Goal: Information Seeking & Learning: Check status

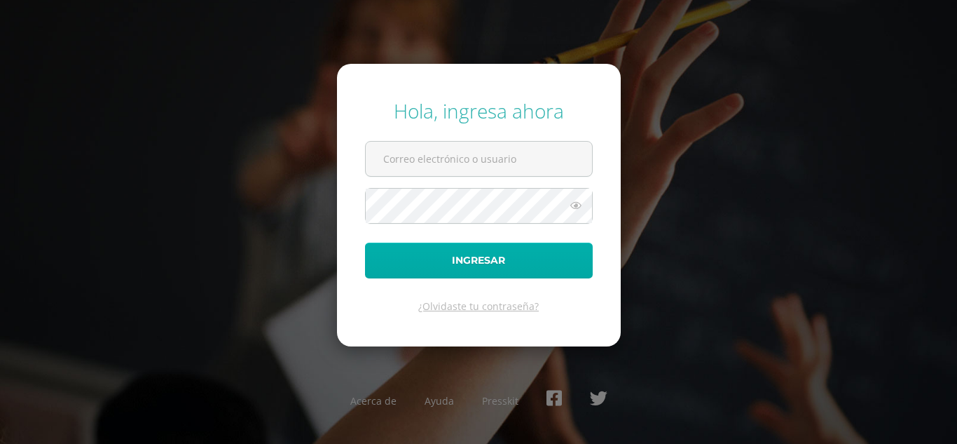
type input "egarciadb25@gmail.com"
click at [474, 263] on button "Ingresar" at bounding box center [479, 260] width 228 height 36
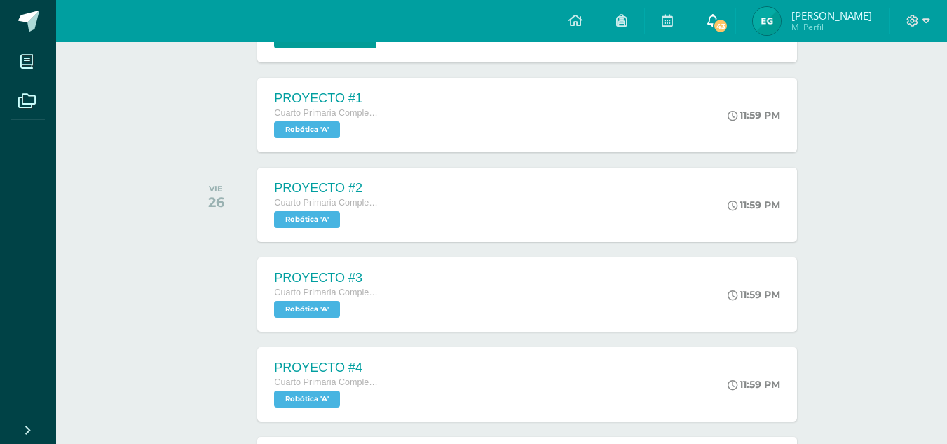
scroll to position [1723, 0]
click at [735, 13] on link "43" at bounding box center [712, 21] width 45 height 42
click at [320, 134] on span "Robótica 'A'" at bounding box center [305, 130] width 67 height 17
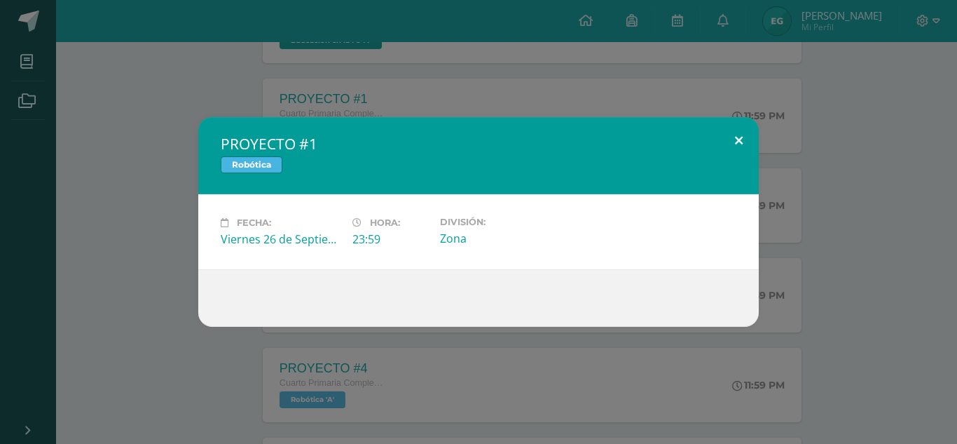
click at [737, 137] on button at bounding box center [739, 141] width 40 height 48
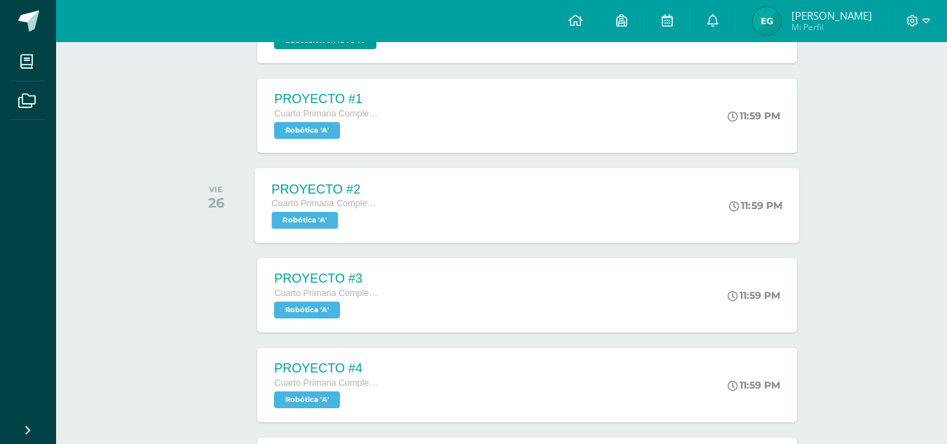
click at [315, 222] on span "Robótica 'A'" at bounding box center [305, 220] width 67 height 17
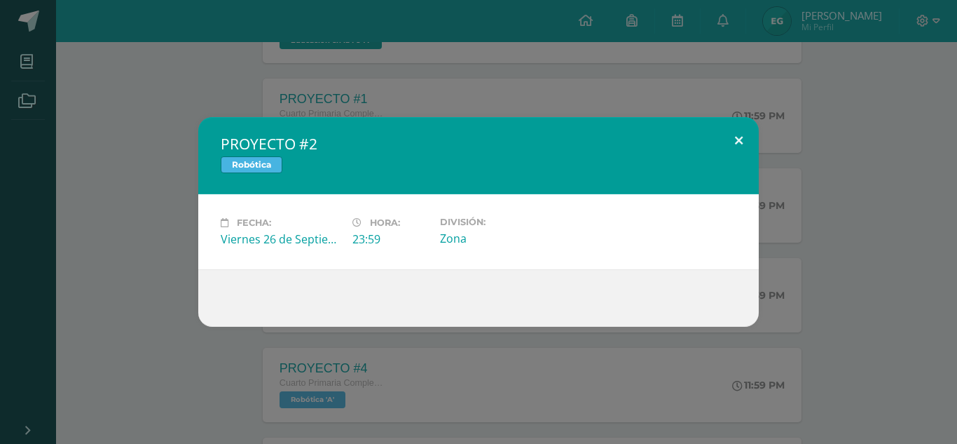
drag, startPoint x: 741, startPoint y: 141, endPoint x: 717, endPoint y: 162, distance: 31.2
click at [740, 141] on button at bounding box center [739, 141] width 40 height 48
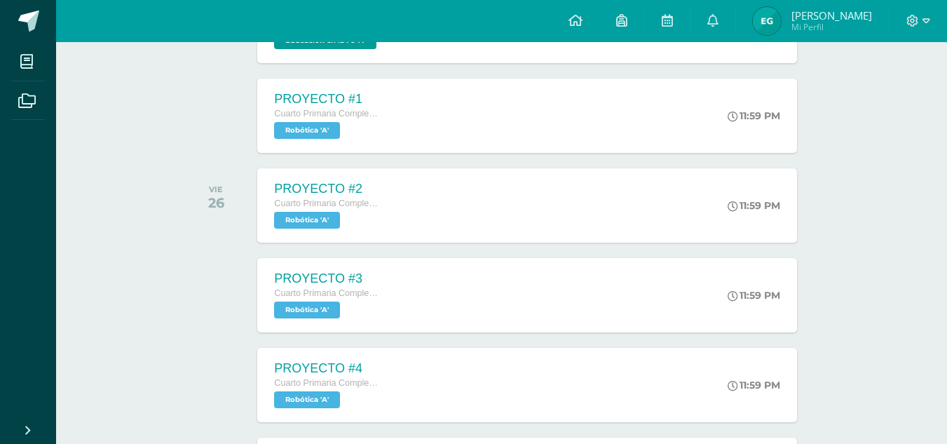
click at [315, 315] on span "Robótica 'A'" at bounding box center [307, 309] width 66 height 17
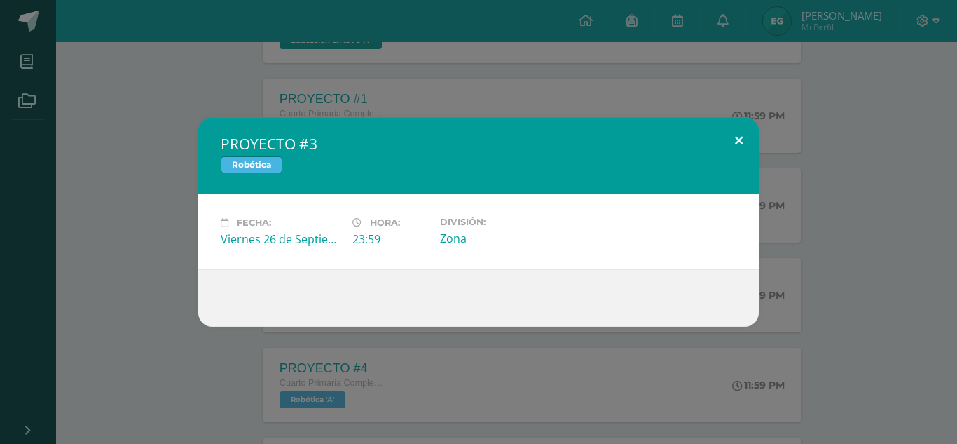
click at [728, 142] on button at bounding box center [739, 141] width 40 height 48
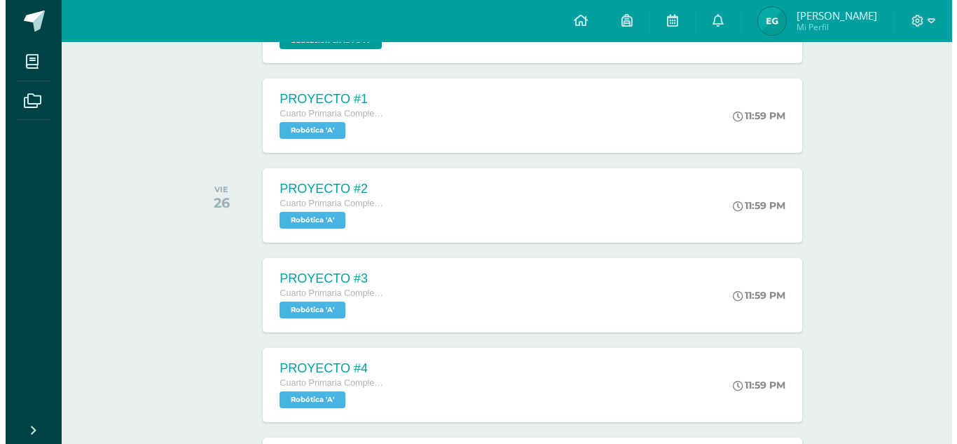
scroll to position [1303, 0]
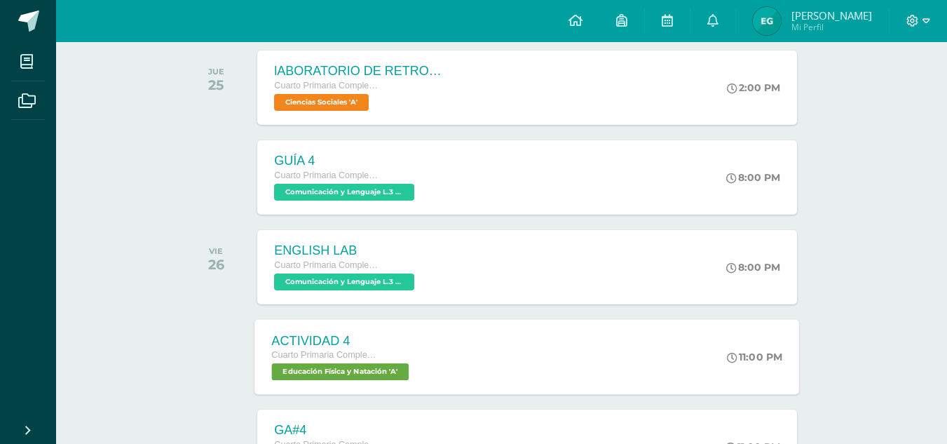
click at [491, 362] on div "ACTIVIDAD 4 Cuarto Primaria Complementaria Educación Física y Natación 'A' 11:0…" at bounding box center [527, 356] width 544 height 75
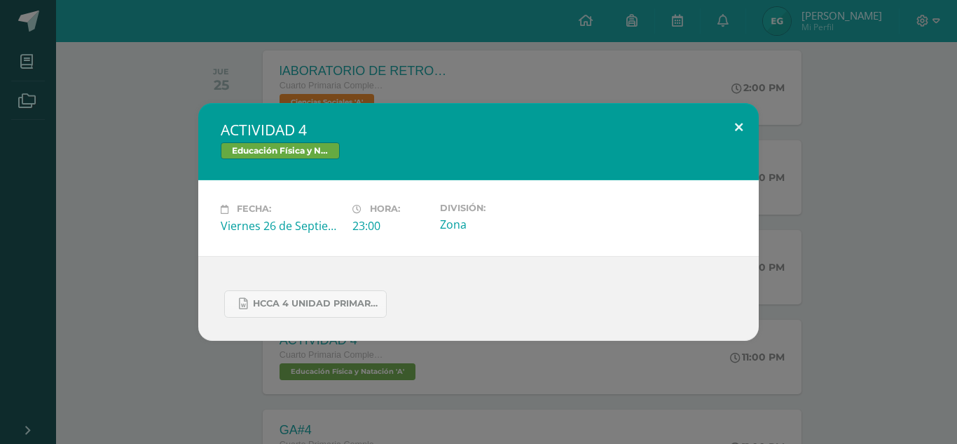
click at [738, 126] on button at bounding box center [739, 127] width 40 height 48
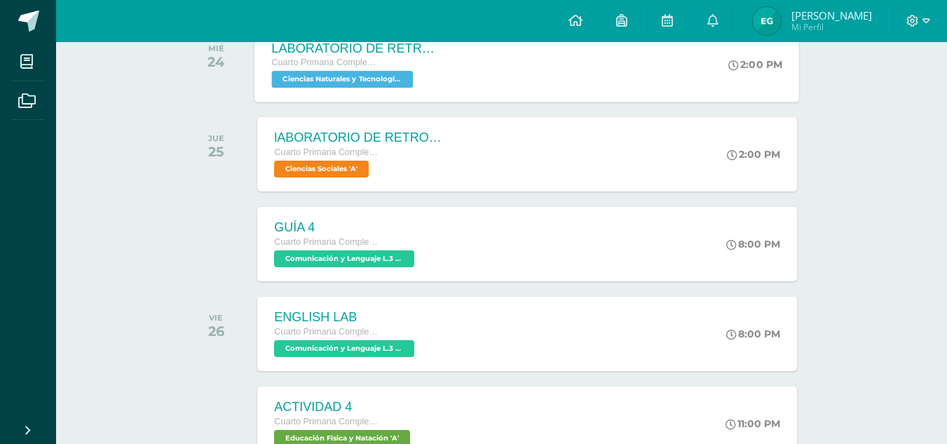
scroll to position [1232, 0]
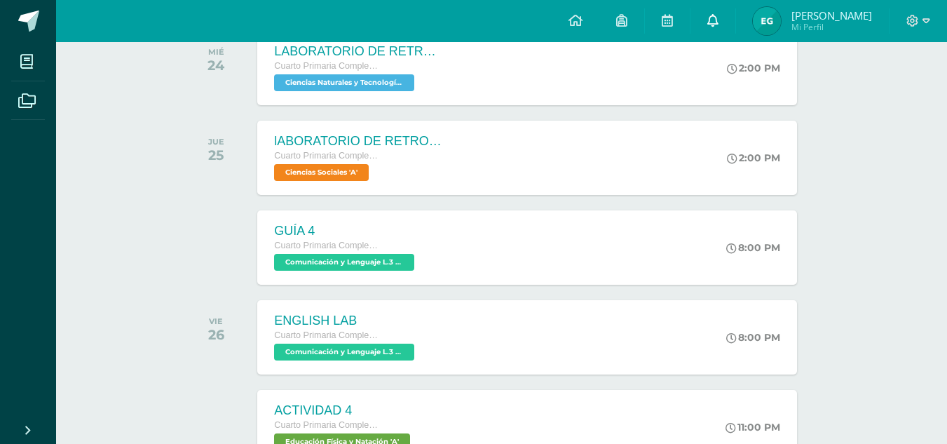
click at [718, 20] on icon at bounding box center [712, 20] width 11 height 13
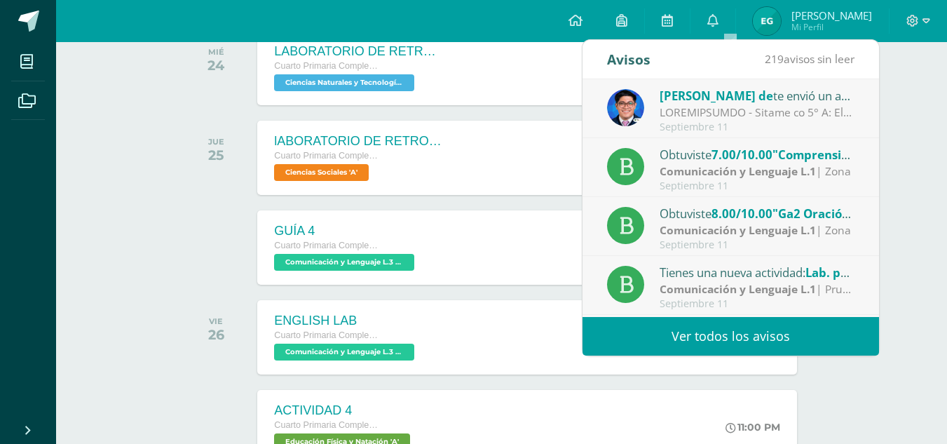
click at [701, 107] on div at bounding box center [756, 112] width 195 height 16
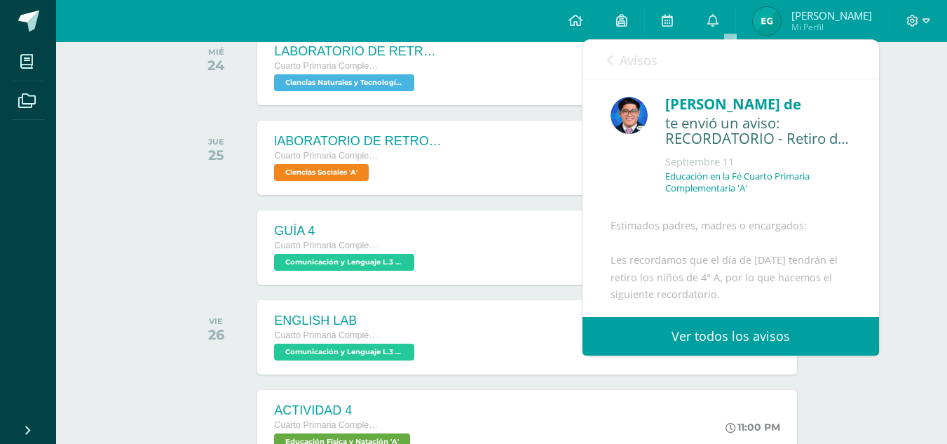
click at [697, 334] on link "Ver todos los avisos" at bounding box center [730, 336] width 296 height 39
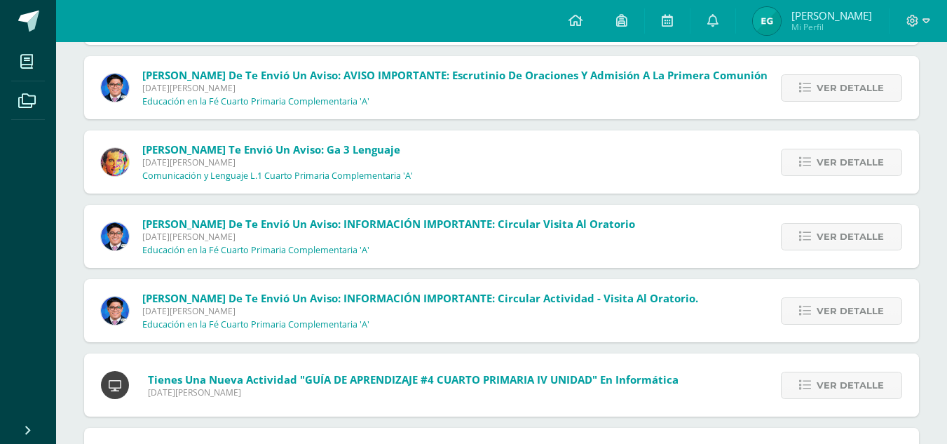
scroll to position [2322, 0]
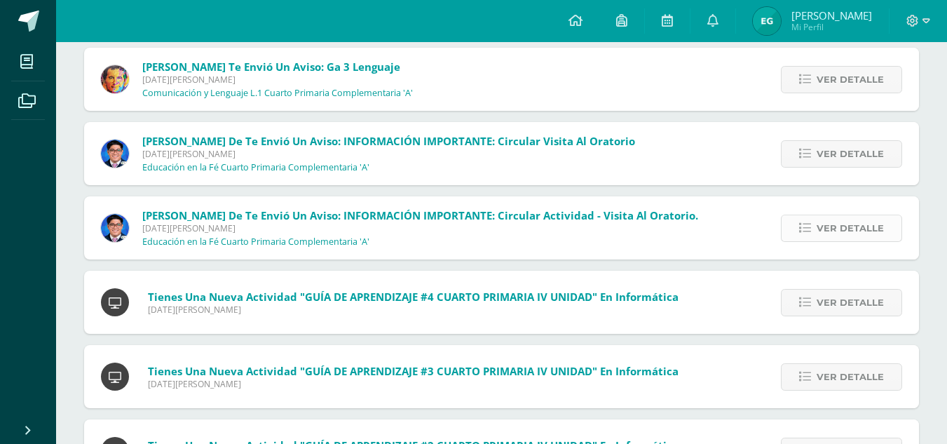
click at [828, 231] on span "Ver detalle" at bounding box center [849, 228] width 67 height 26
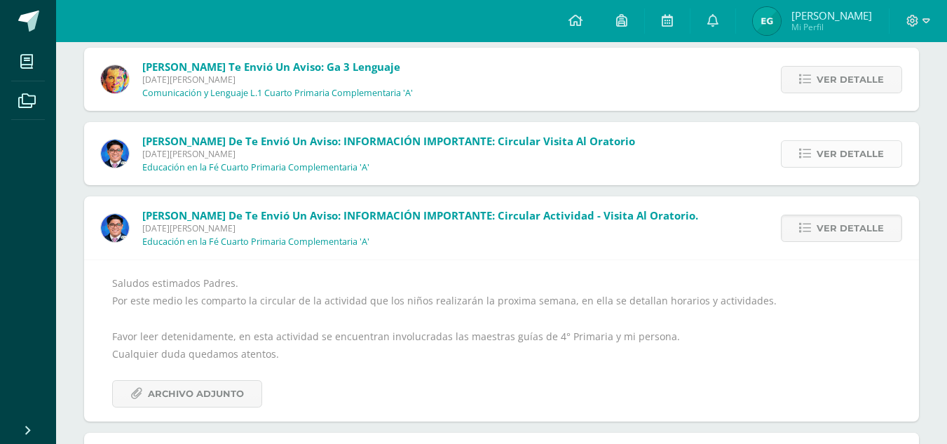
click at [841, 151] on span "Ver detalle" at bounding box center [849, 154] width 67 height 26
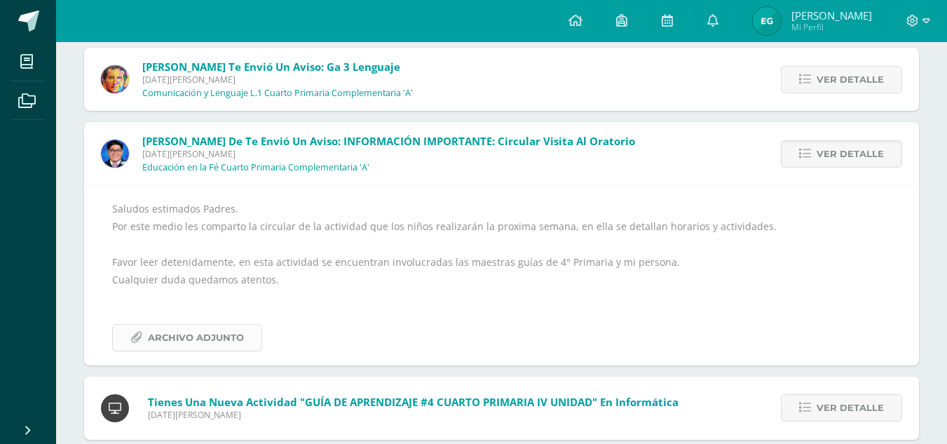
click at [177, 336] on span "Archivo Adjunto" at bounding box center [196, 337] width 96 height 26
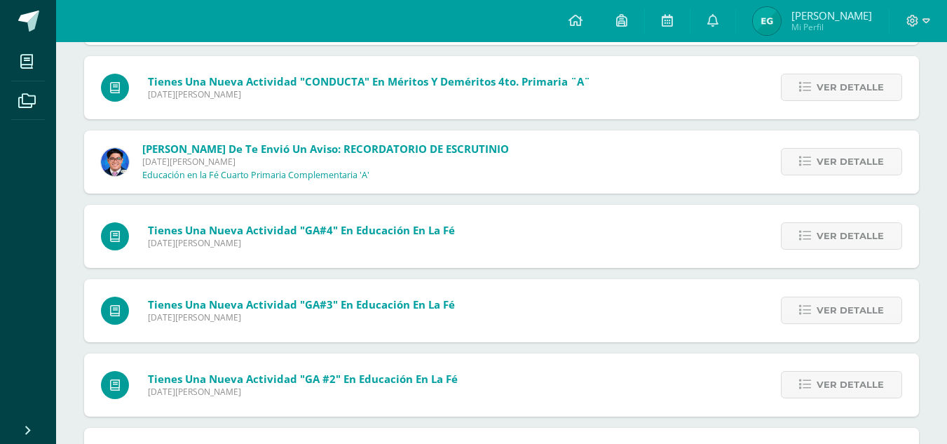
scroll to position [4726, 0]
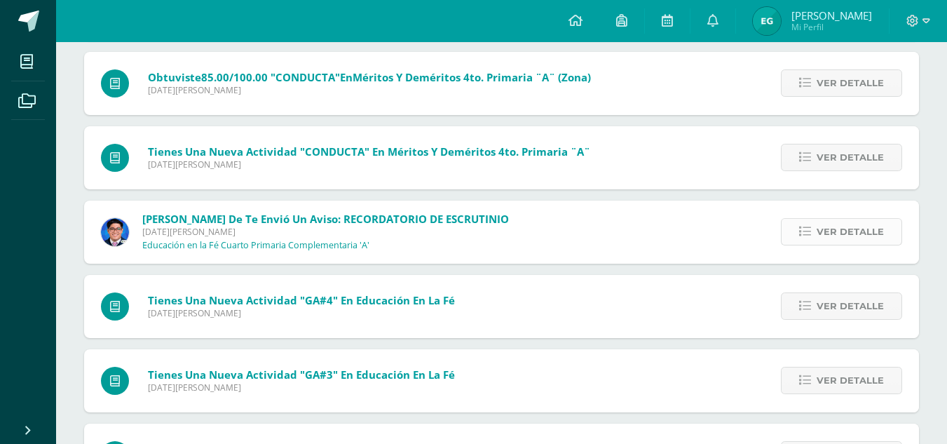
click at [823, 237] on span "Ver detalle" at bounding box center [849, 232] width 67 height 26
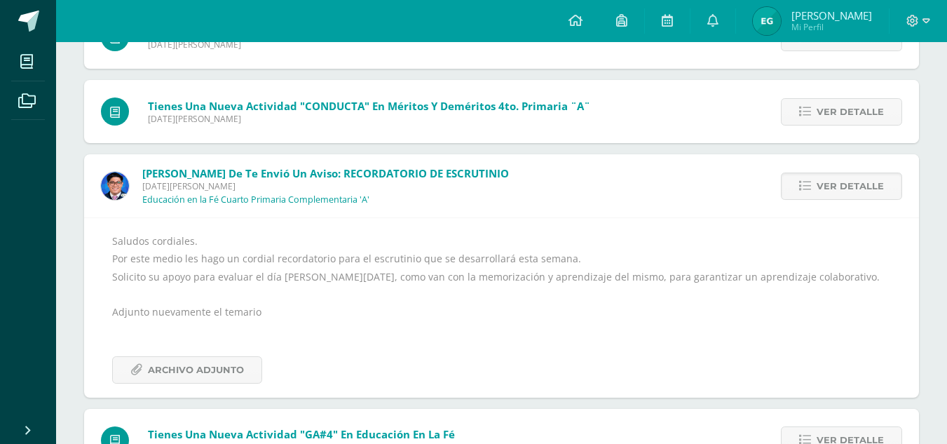
scroll to position [4542, 0]
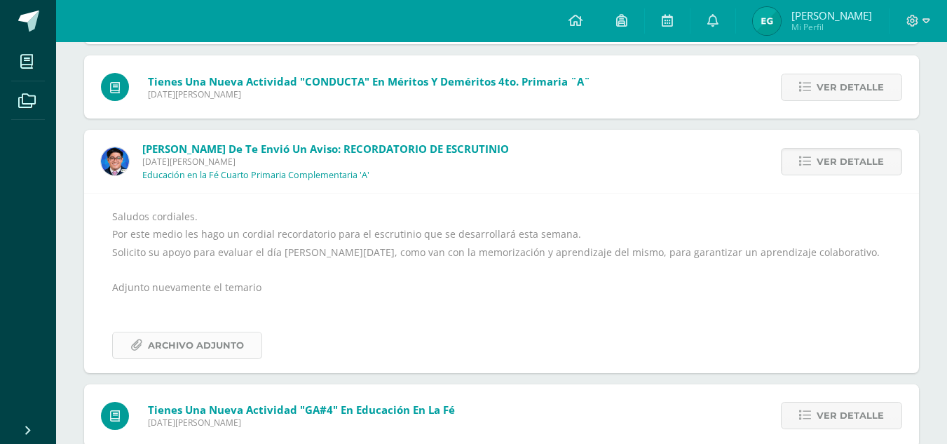
click at [205, 351] on span "Archivo Adjunto" at bounding box center [196, 345] width 96 height 26
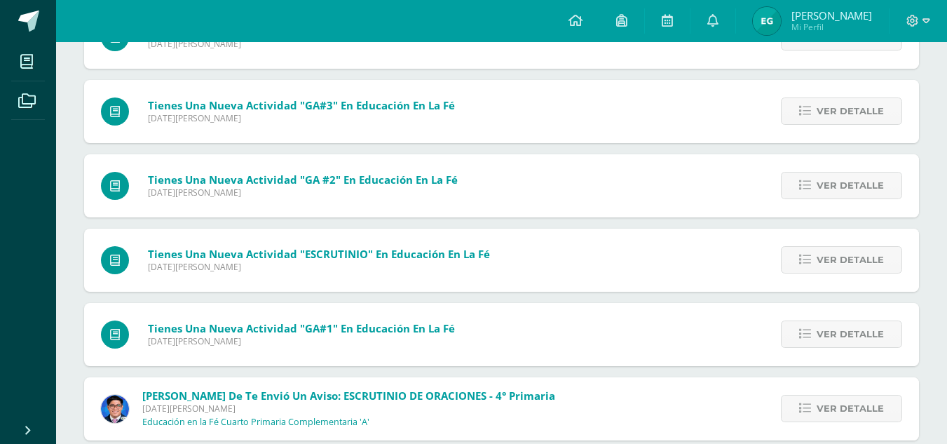
scroll to position [5044, 0]
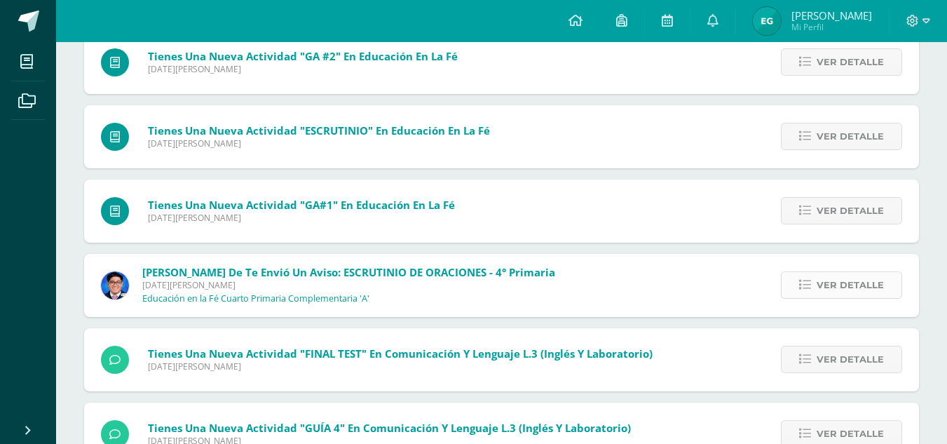
click at [820, 278] on span "Ver detalle" at bounding box center [849, 285] width 67 height 26
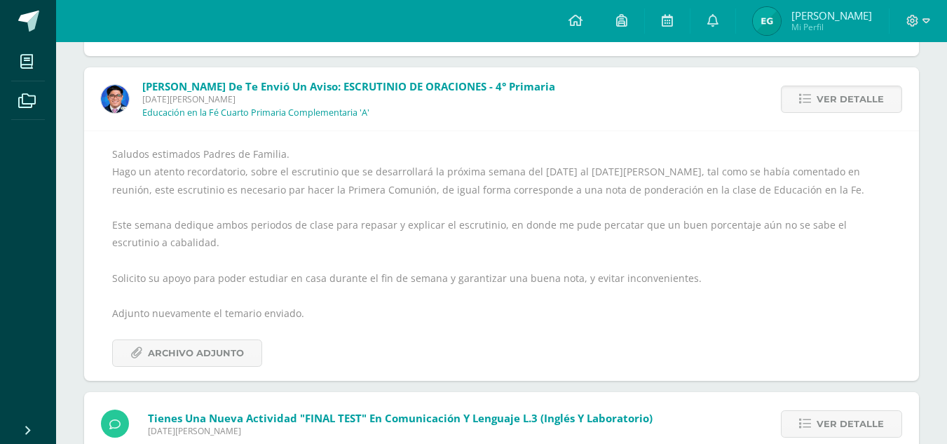
scroll to position [5000, 0]
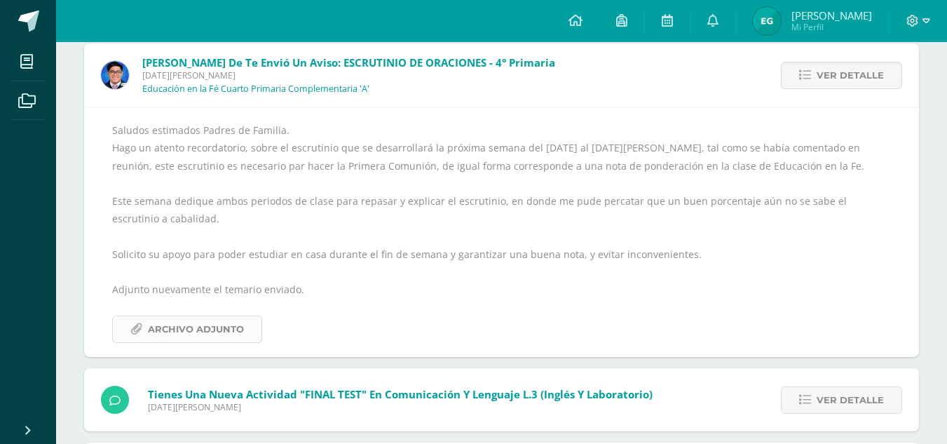
click at [200, 336] on span "Archivo Adjunto" at bounding box center [196, 329] width 96 height 26
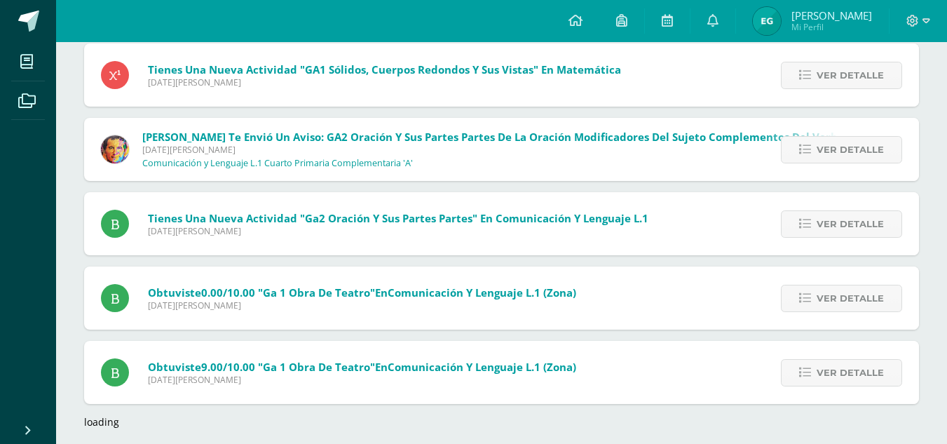
scroll to position [5771, 0]
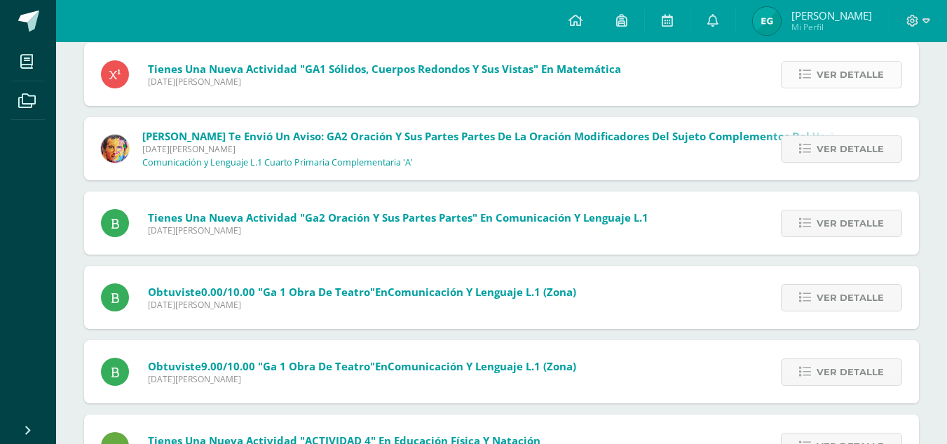
click at [825, 67] on span "Ver detalle" at bounding box center [849, 75] width 67 height 26
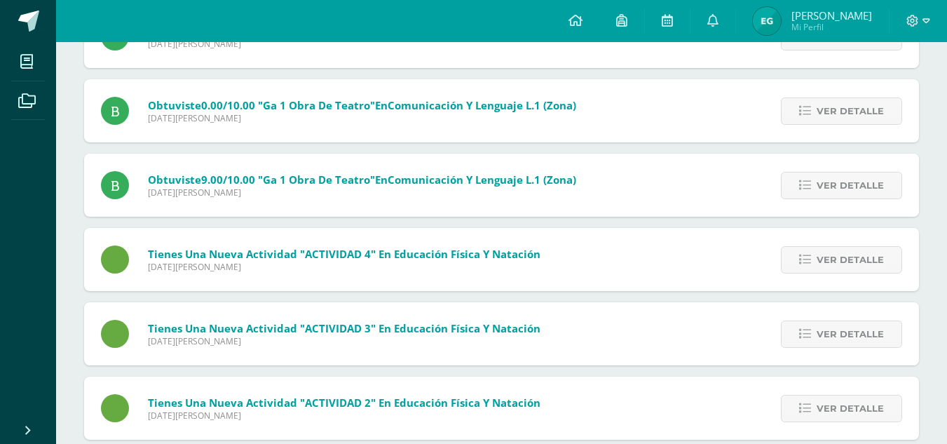
scroll to position [5727, 0]
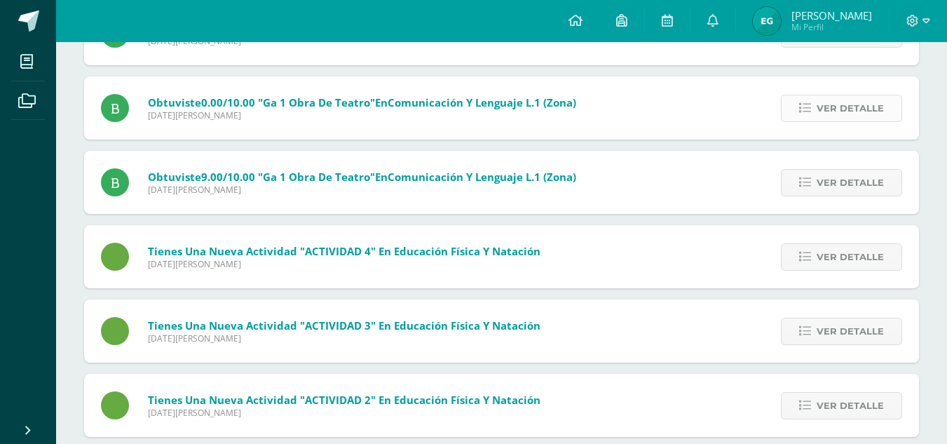
click at [866, 111] on span "Ver detalle" at bounding box center [849, 108] width 67 height 26
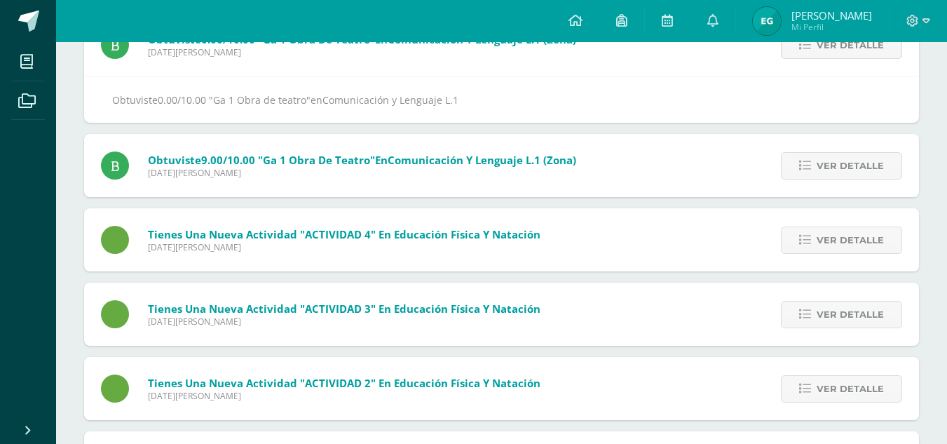
scroll to position [5561, 0]
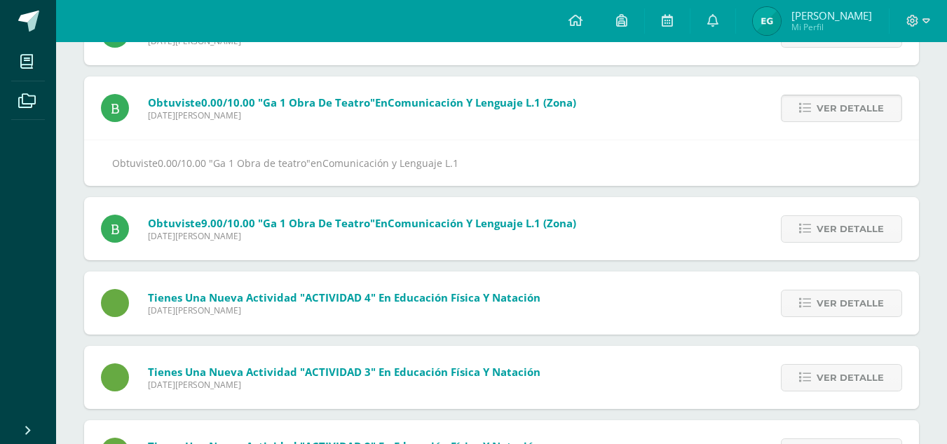
click at [866, 111] on span "Ver detalle" at bounding box center [849, 108] width 67 height 26
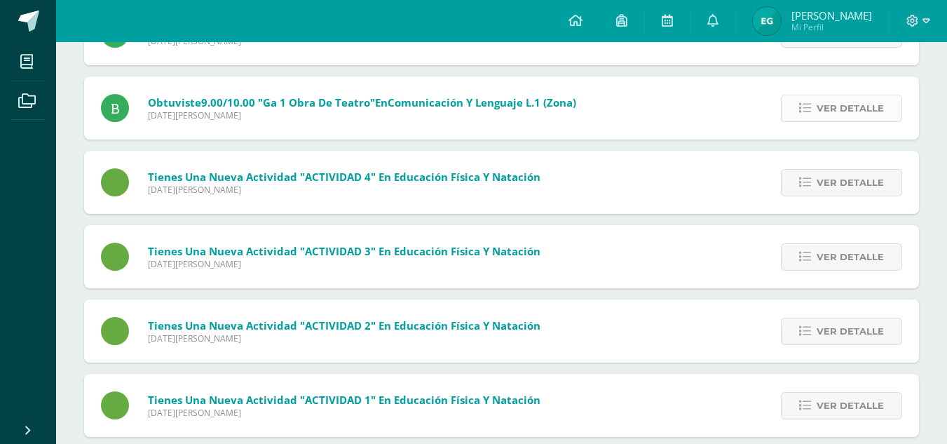
click at [811, 111] on icon at bounding box center [805, 108] width 12 height 12
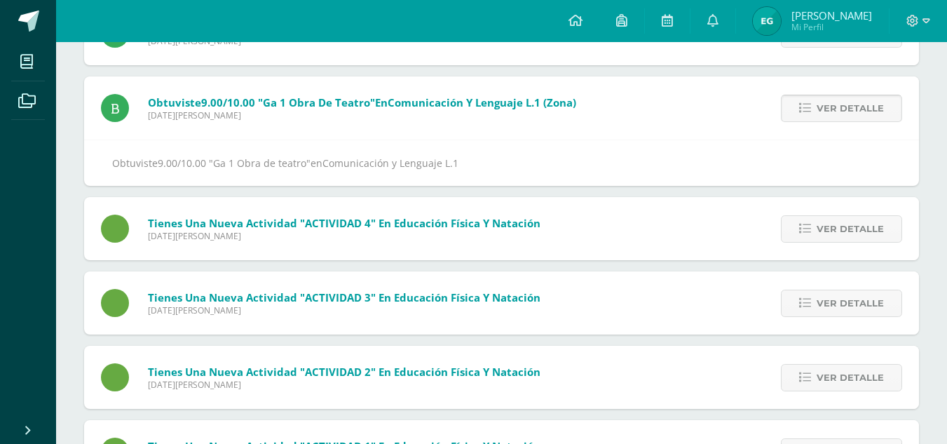
click at [811, 111] on icon at bounding box center [805, 108] width 12 height 12
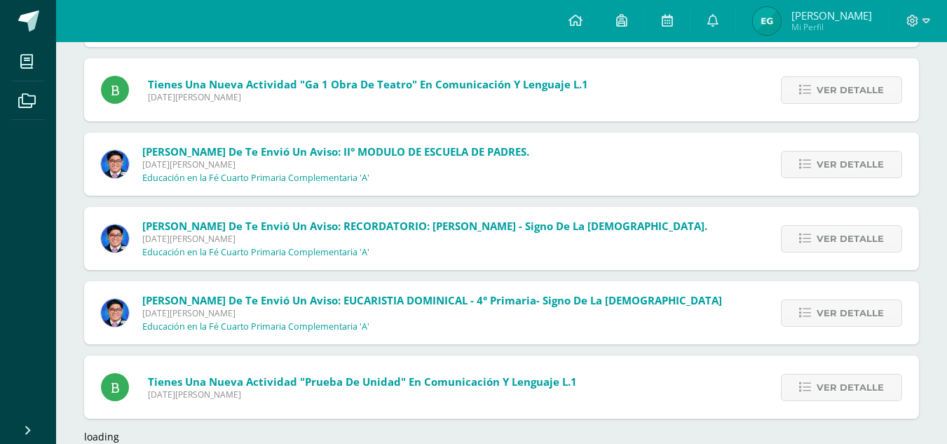
scroll to position [5978, 0]
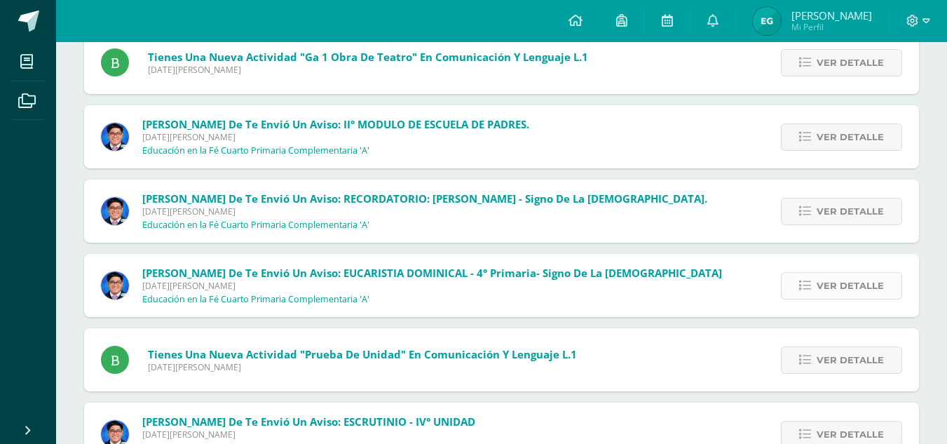
click at [814, 289] on link "Ver detalle" at bounding box center [841, 285] width 121 height 27
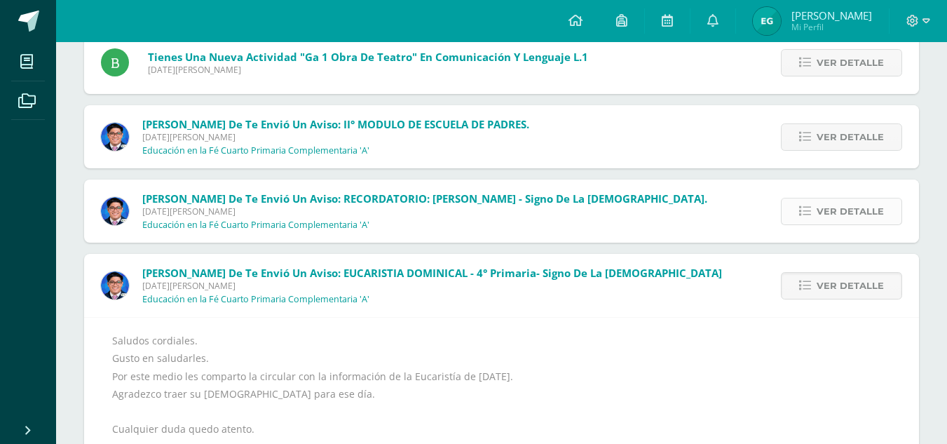
click at [824, 219] on span "Ver detalle" at bounding box center [849, 211] width 67 height 26
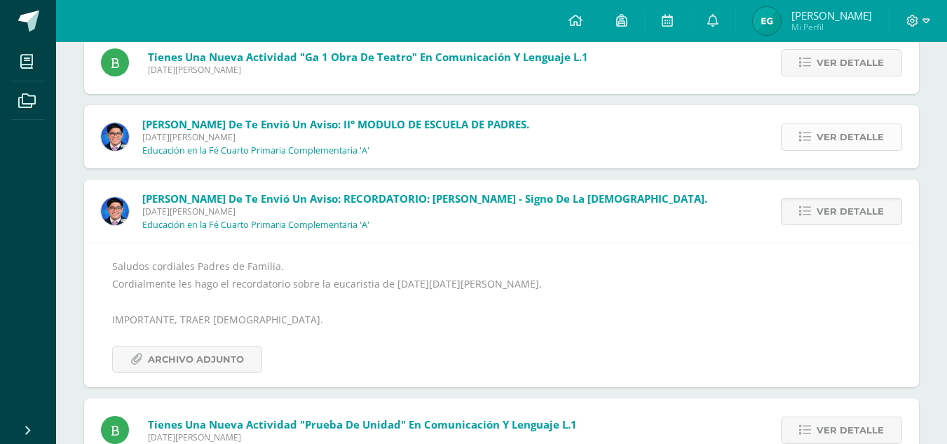
click at [839, 138] on span "Ver detalle" at bounding box center [849, 137] width 67 height 26
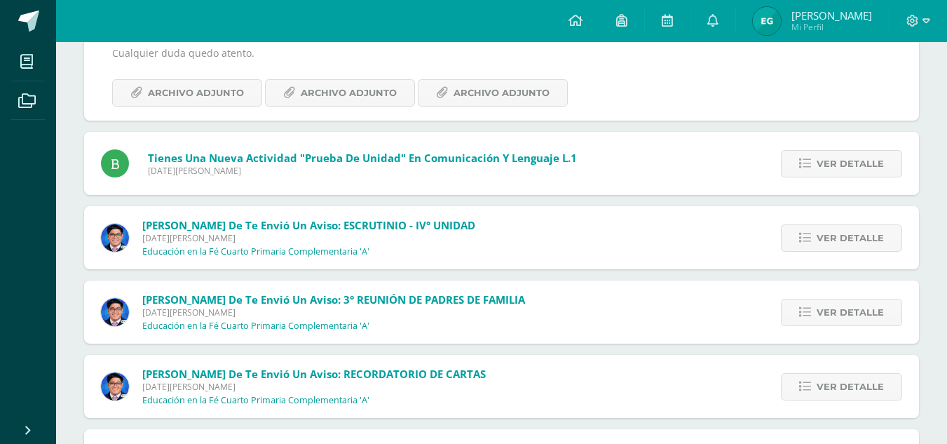
scroll to position [6188, 0]
click at [823, 241] on span "Ver detalle" at bounding box center [849, 237] width 67 height 26
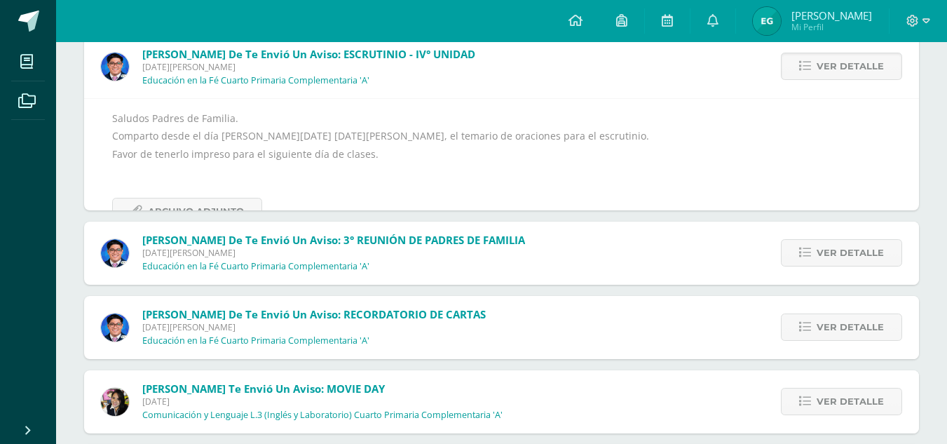
scroll to position [6125, 0]
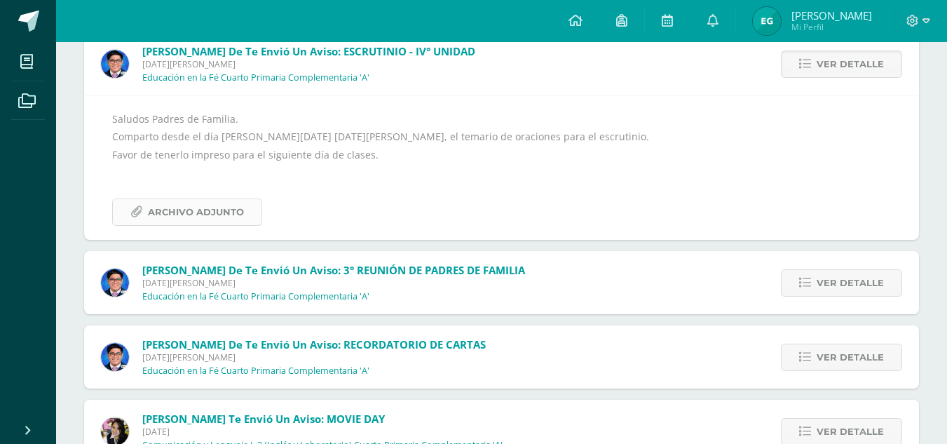
click at [185, 212] on span "Archivo Adjunto" at bounding box center [196, 212] width 96 height 26
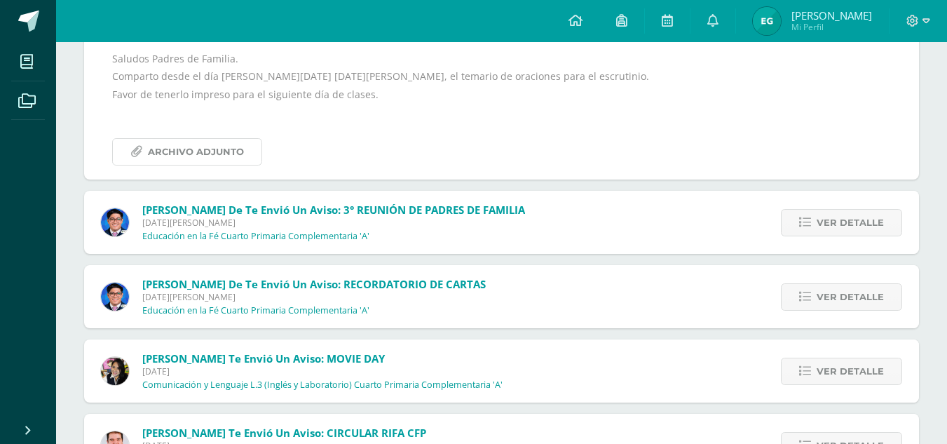
scroll to position [6265, 0]
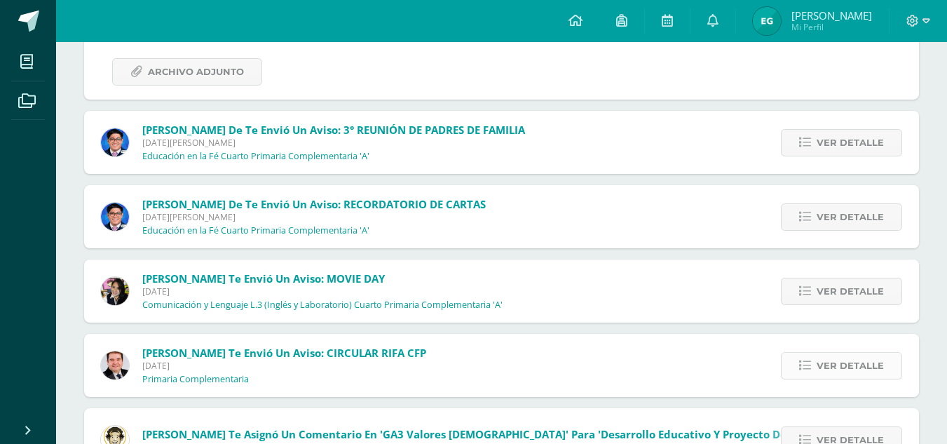
click at [815, 363] on link "Ver detalle" at bounding box center [841, 365] width 121 height 27
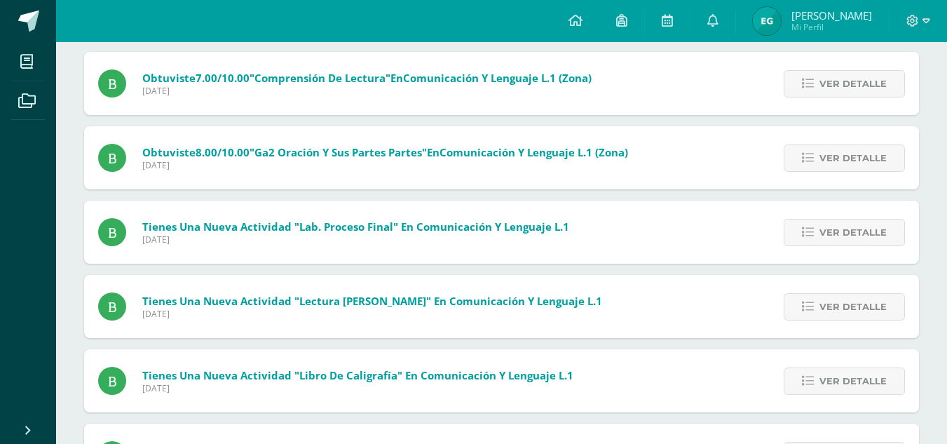
scroll to position [0, 0]
